Goal: Find specific page/section

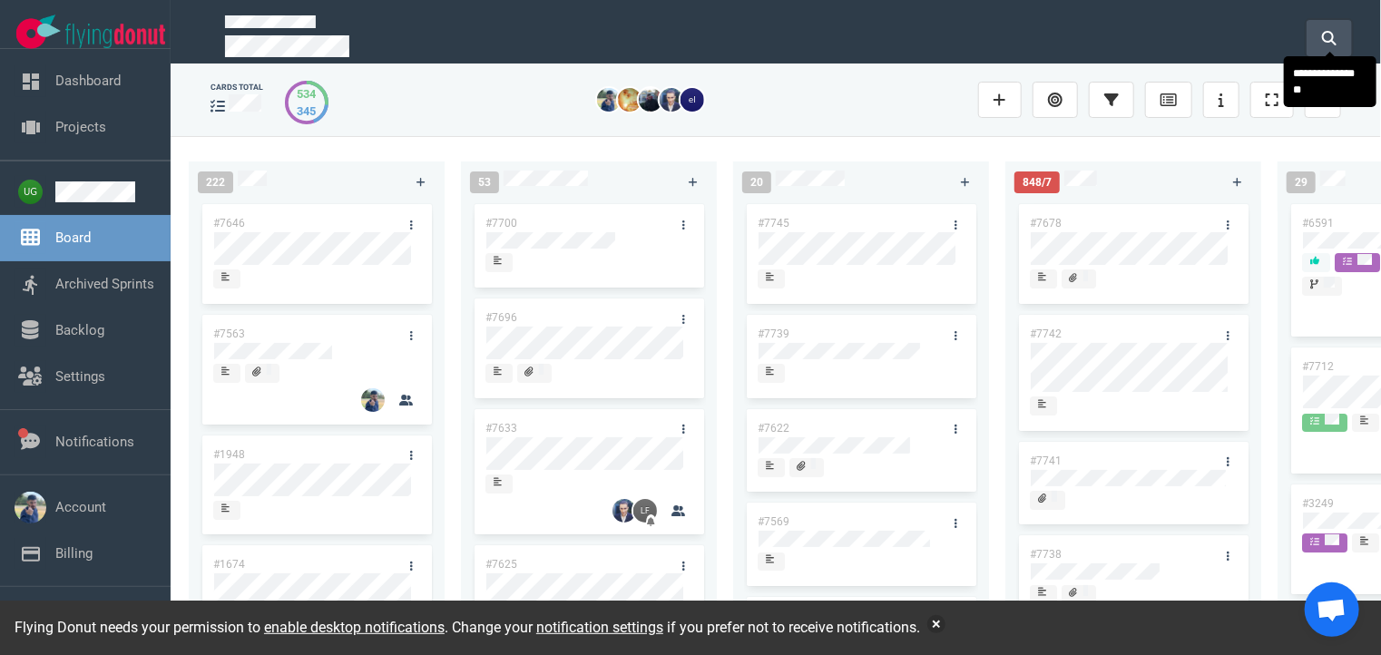
drag, startPoint x: 1327, startPoint y: 46, endPoint x: 1338, endPoint y: 34, distance: 16.0
click at [1338, 34] on button at bounding box center [1328, 38] width 45 height 36
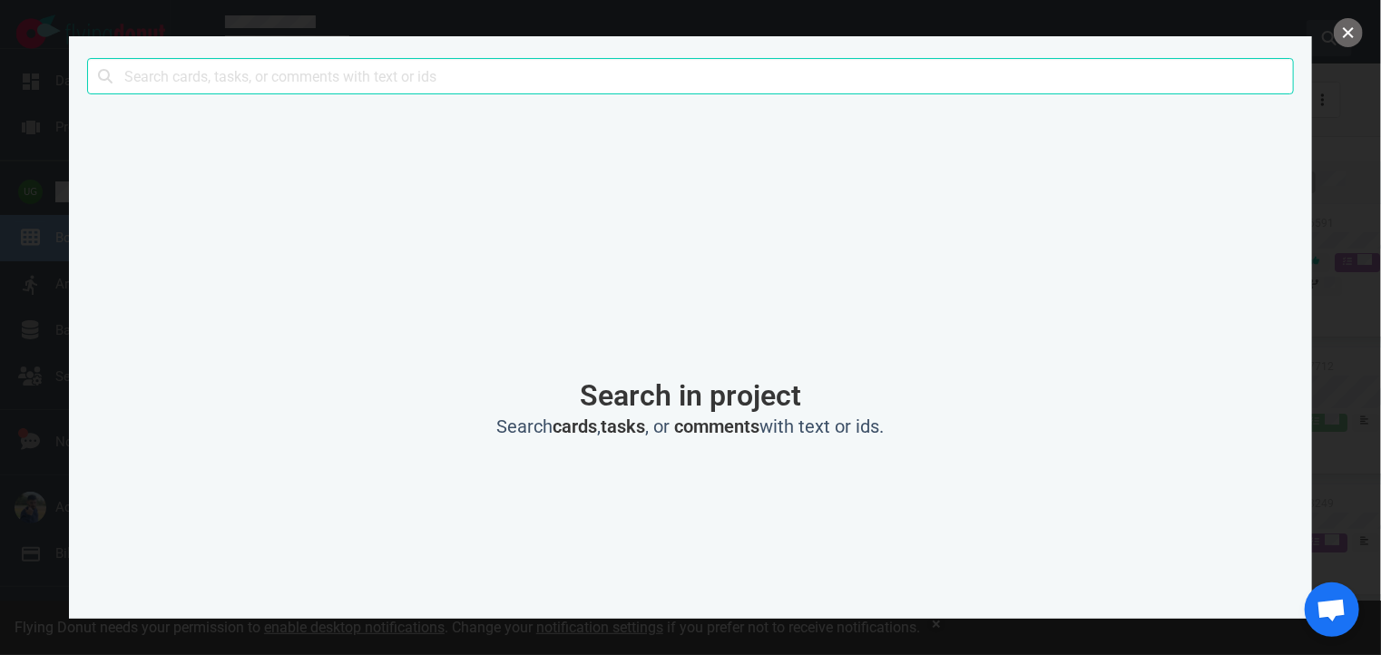
click at [1338, 34] on button "close" at bounding box center [1347, 32] width 29 height 29
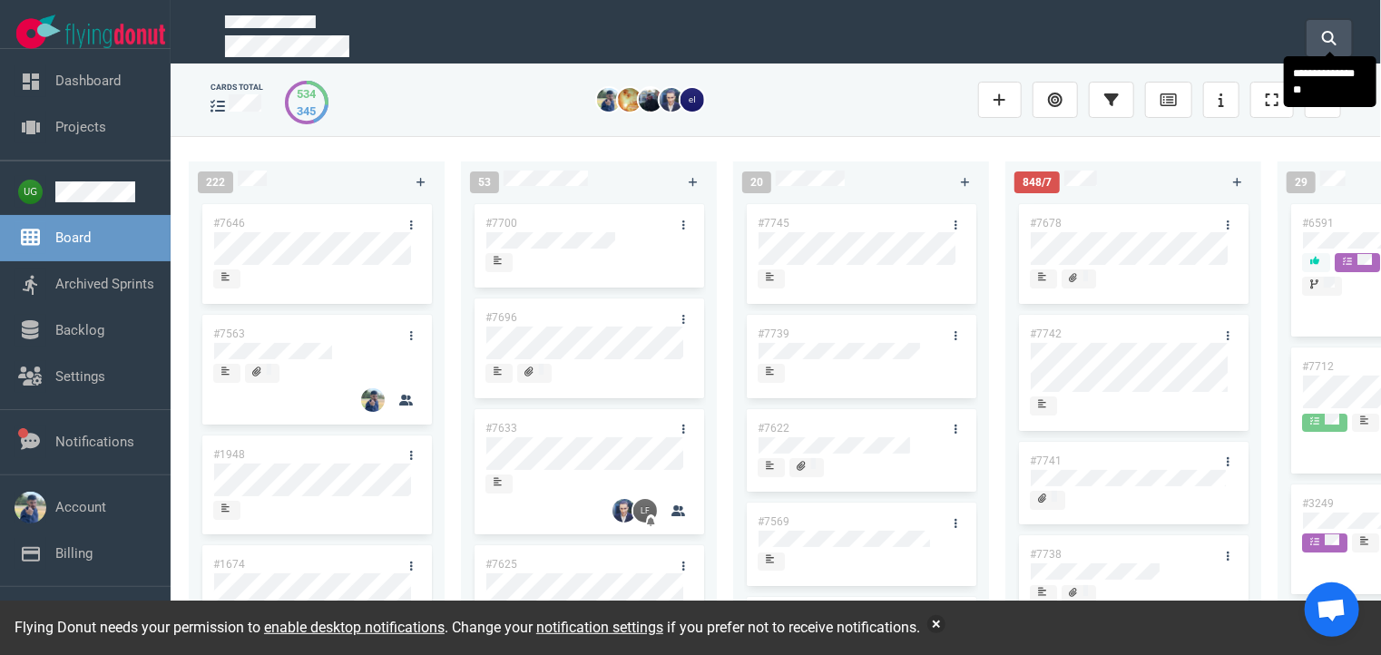
click at [1306, 33] on button at bounding box center [1328, 38] width 45 height 36
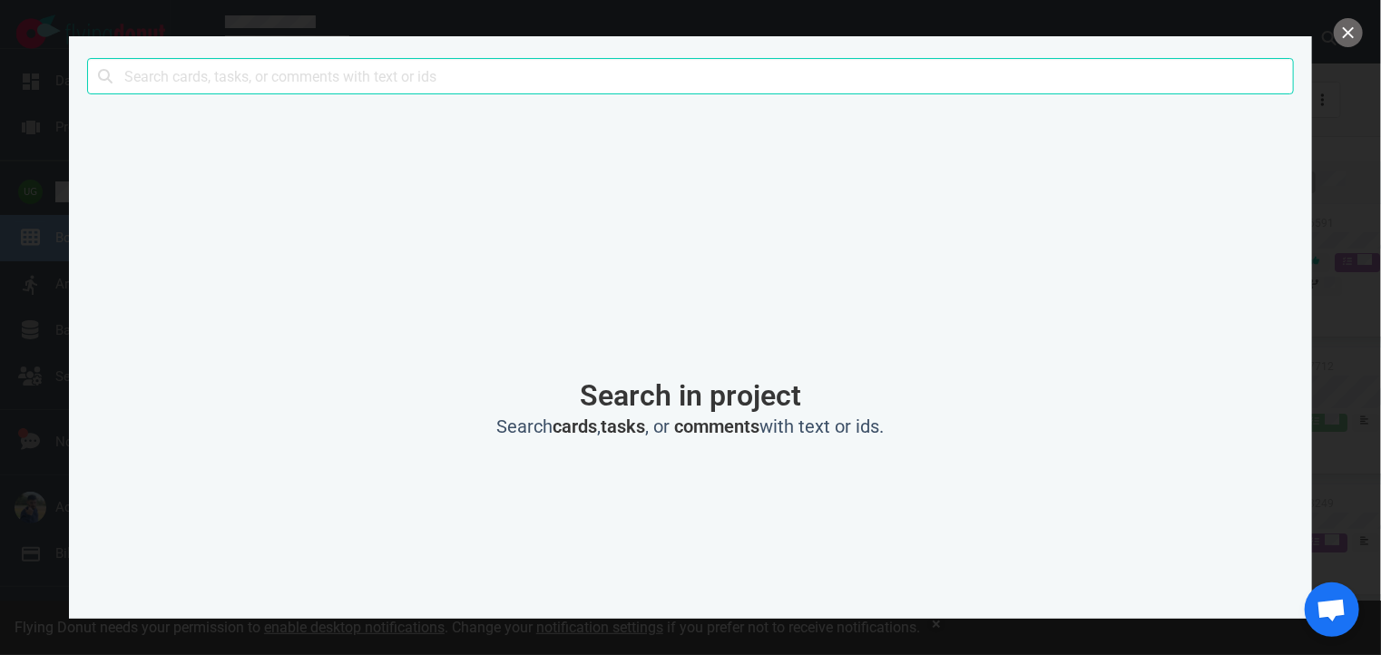
click at [825, 69] on input "text" at bounding box center [690, 76] width 1206 height 36
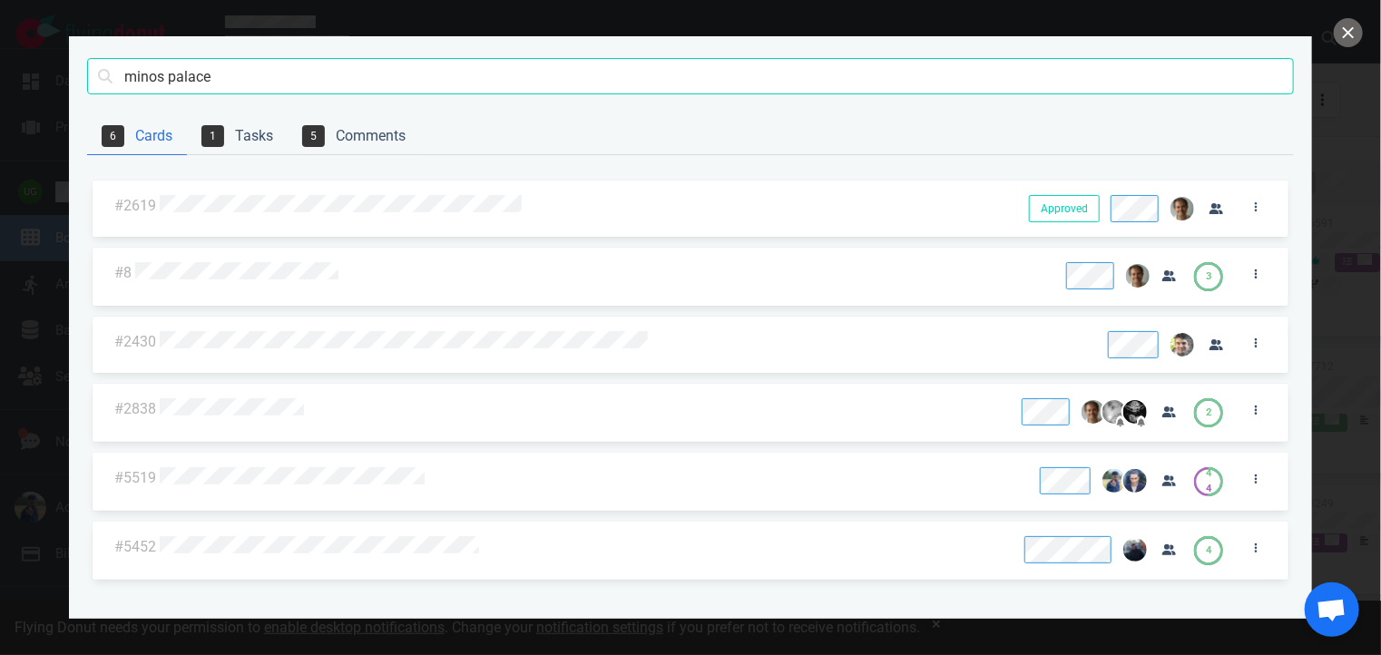
click button "Search" at bounding box center [0, 0] width 0 height 0
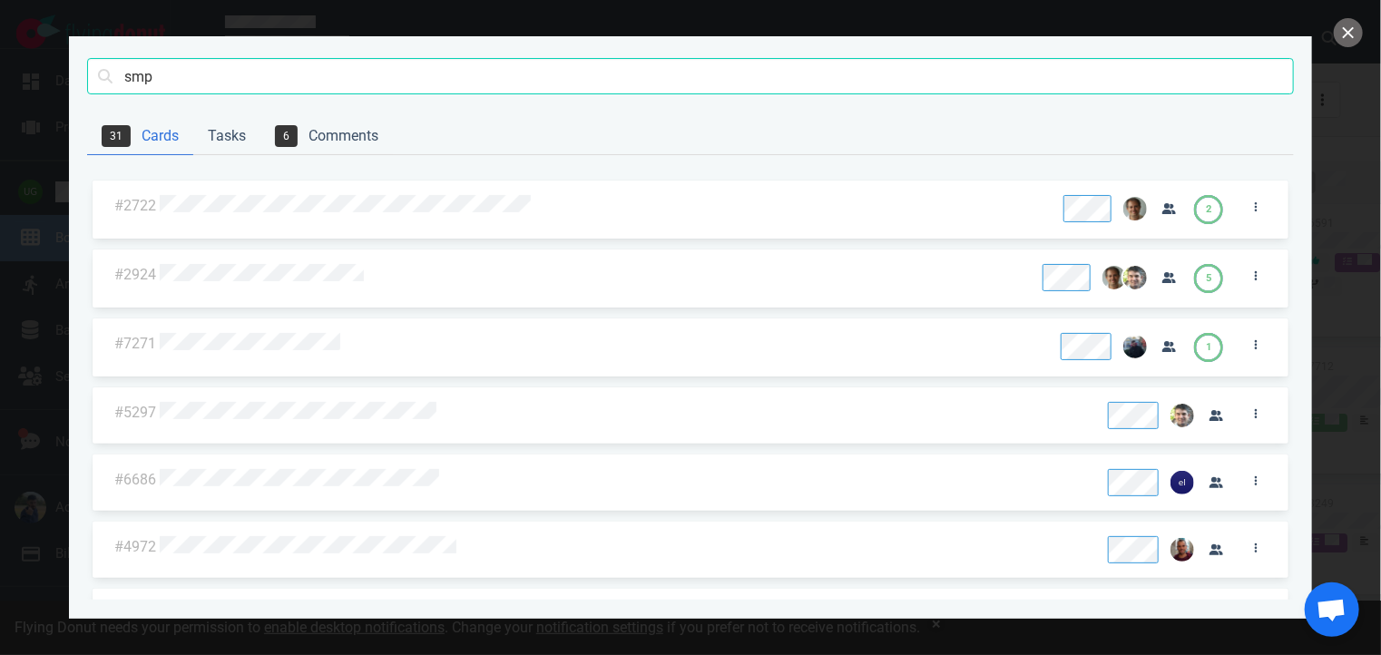
type input "smp"
click button "Search" at bounding box center [0, 0] width 0 height 0
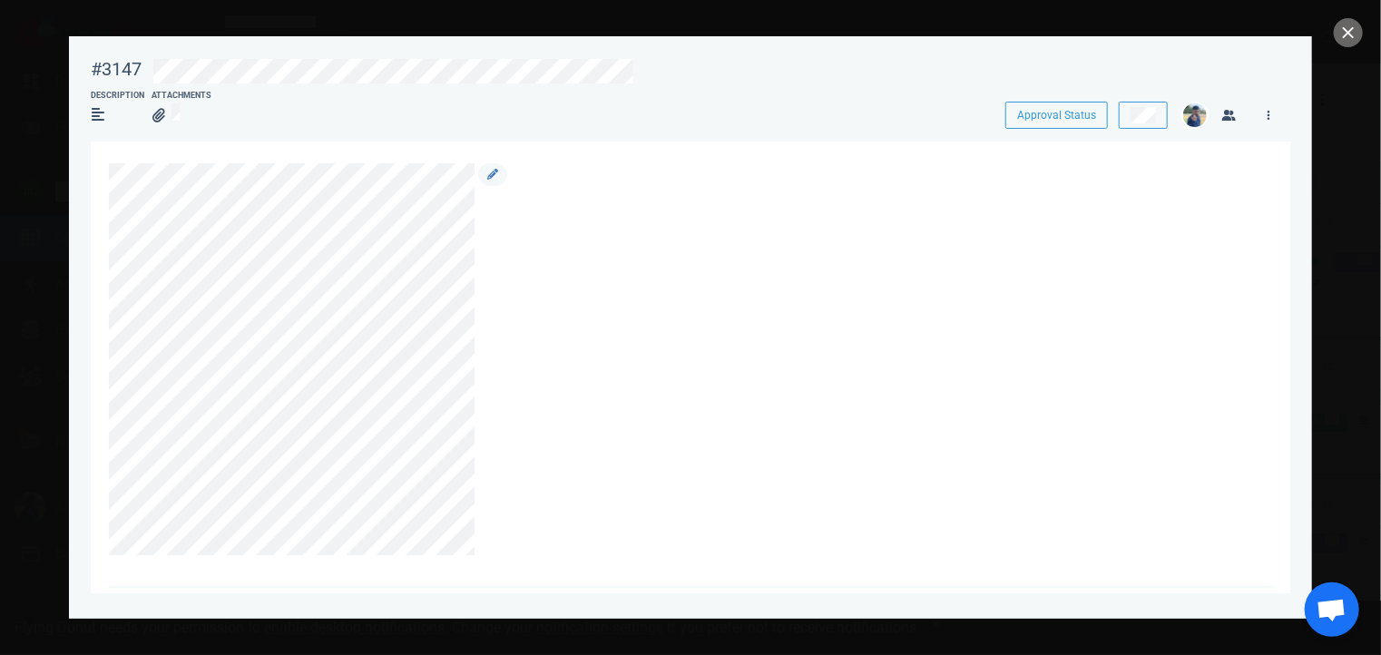
click at [1067, 348] on div at bounding box center [680, 359] width 1143 height 392
